Goal: Transaction & Acquisition: Purchase product/service

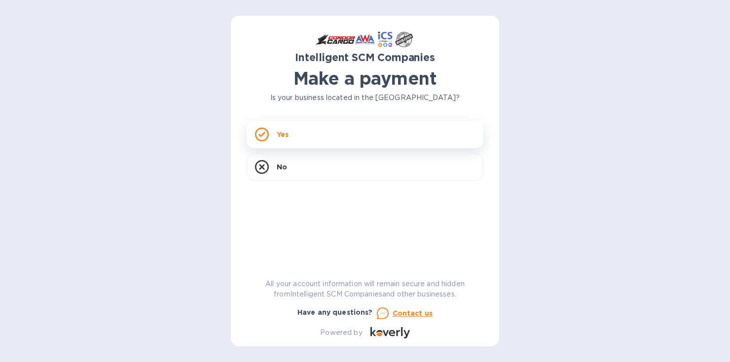
click at [298, 137] on div "Yes" at bounding box center [365, 135] width 237 height 28
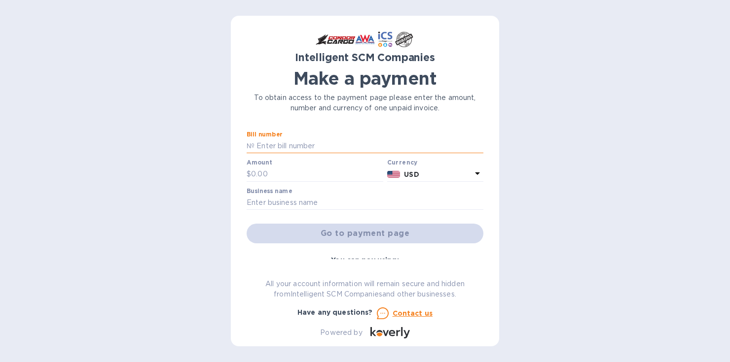
click at [272, 145] on input "text" at bounding box center [368, 146] width 229 height 15
drag, startPoint x: 22, startPoint y: 19, endPoint x: 29, endPoint y: 15, distance: 7.9
click at [22, 19] on div "Intelligent SCM Companies Make a payment To obtain access to the payment page p…" at bounding box center [365, 181] width 730 height 362
click at [268, 144] on input "text" at bounding box center [368, 146] width 229 height 15
paste input "s00500895"
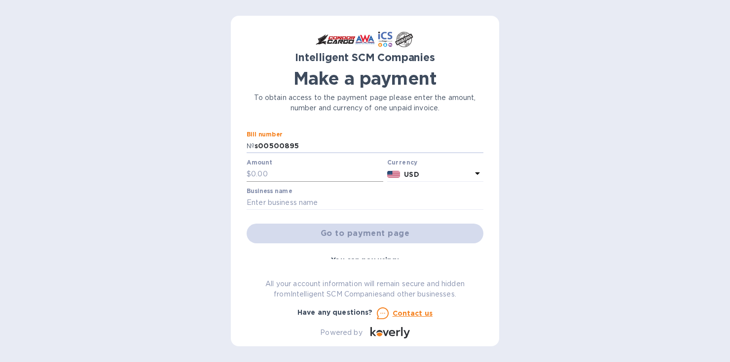
type input "s00500895"
click at [290, 172] on input "text" at bounding box center [317, 174] width 132 height 15
click at [272, 173] on input "text" at bounding box center [317, 174] width 132 height 15
type input "7,432"
click at [288, 201] on input "text" at bounding box center [365, 203] width 237 height 15
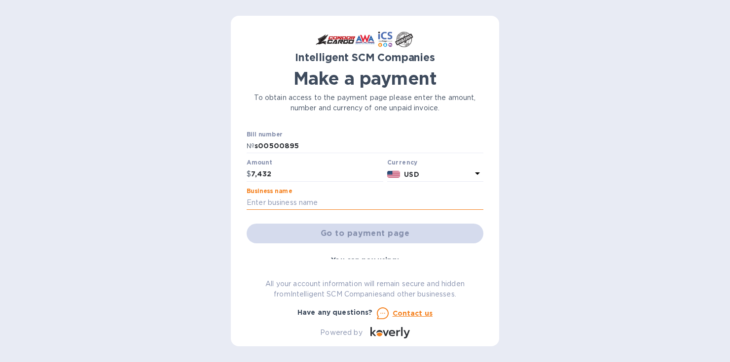
type input "Ahtna Environmental Inc"
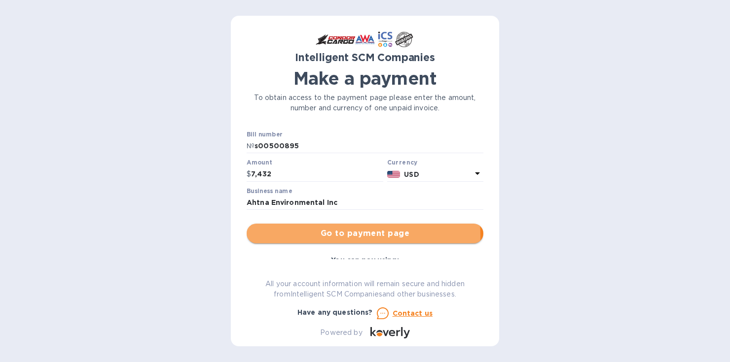
click at [356, 236] on span "Go to payment page" at bounding box center [364, 234] width 221 height 12
